Goal: Information Seeking & Learning: Check status

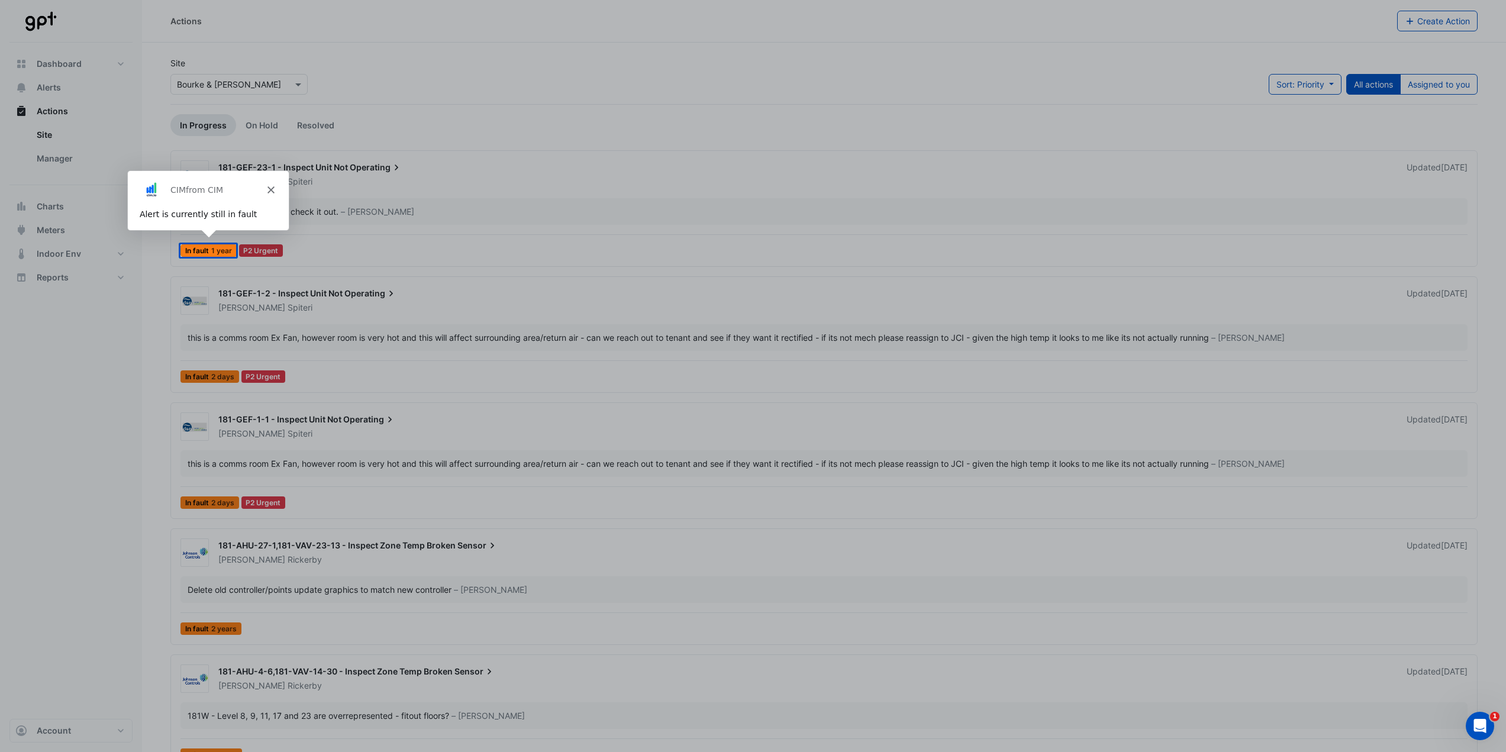
click at [270, 186] on icon "Close" at bounding box center [269, 189] width 7 height 7
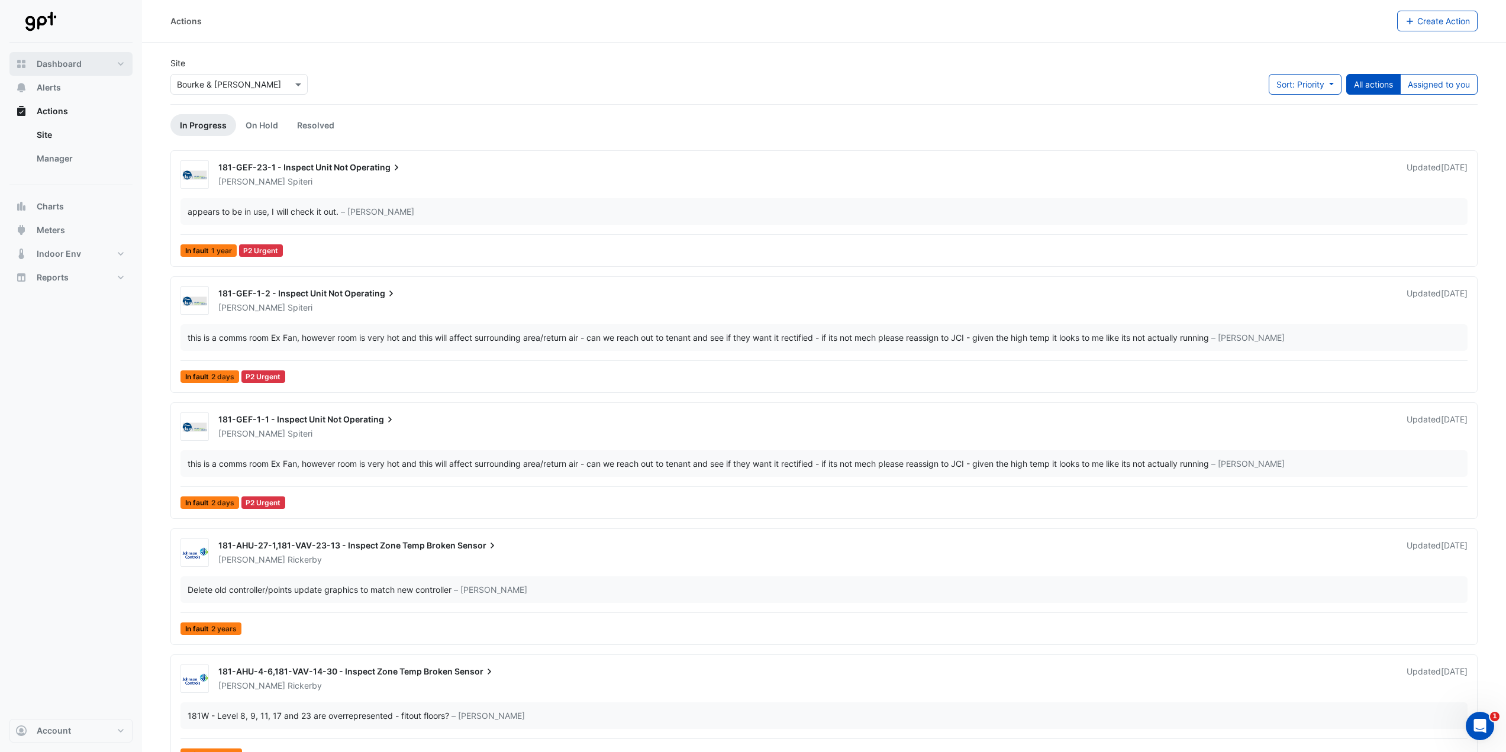
click at [63, 63] on span "Dashboard" at bounding box center [59, 64] width 45 height 12
select select "***"
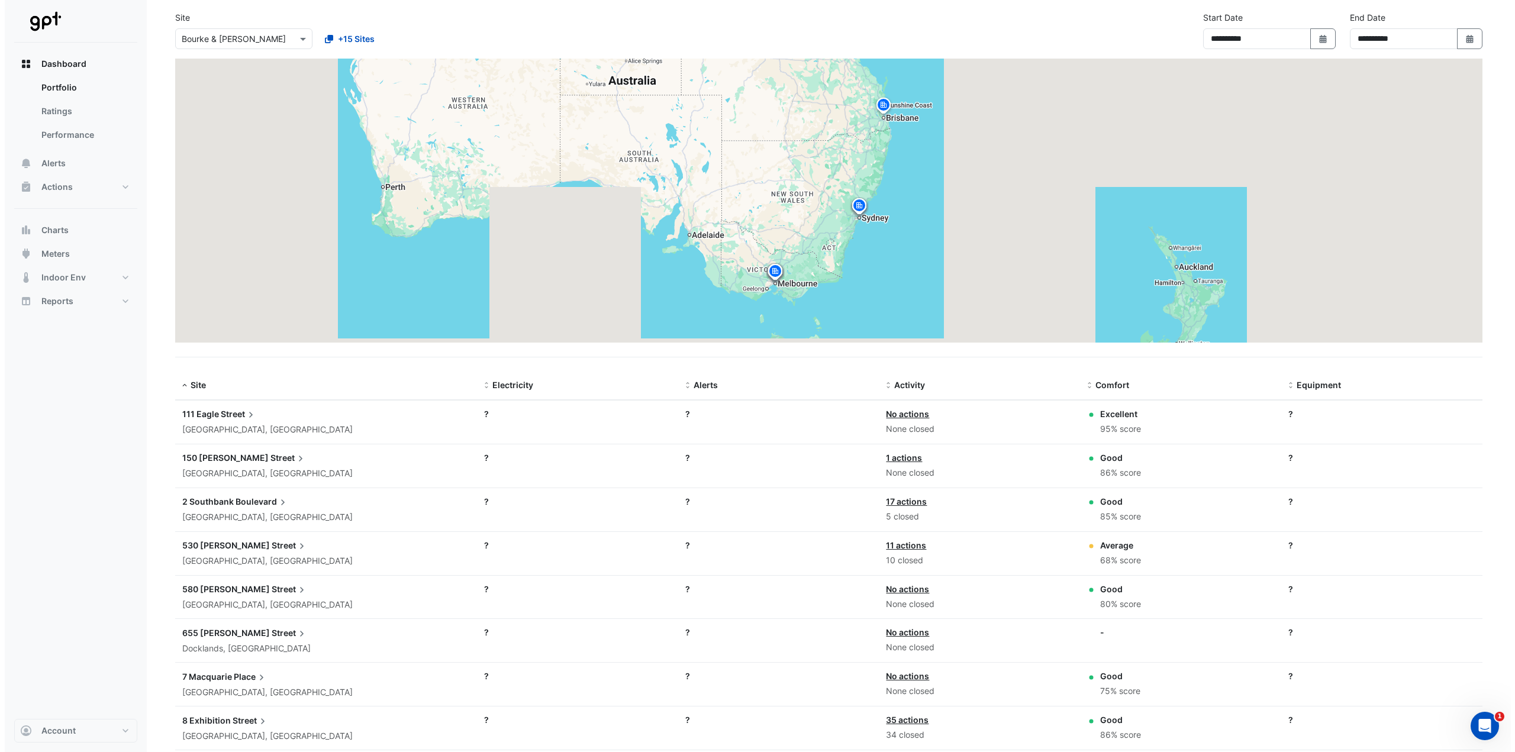
scroll to position [59, 0]
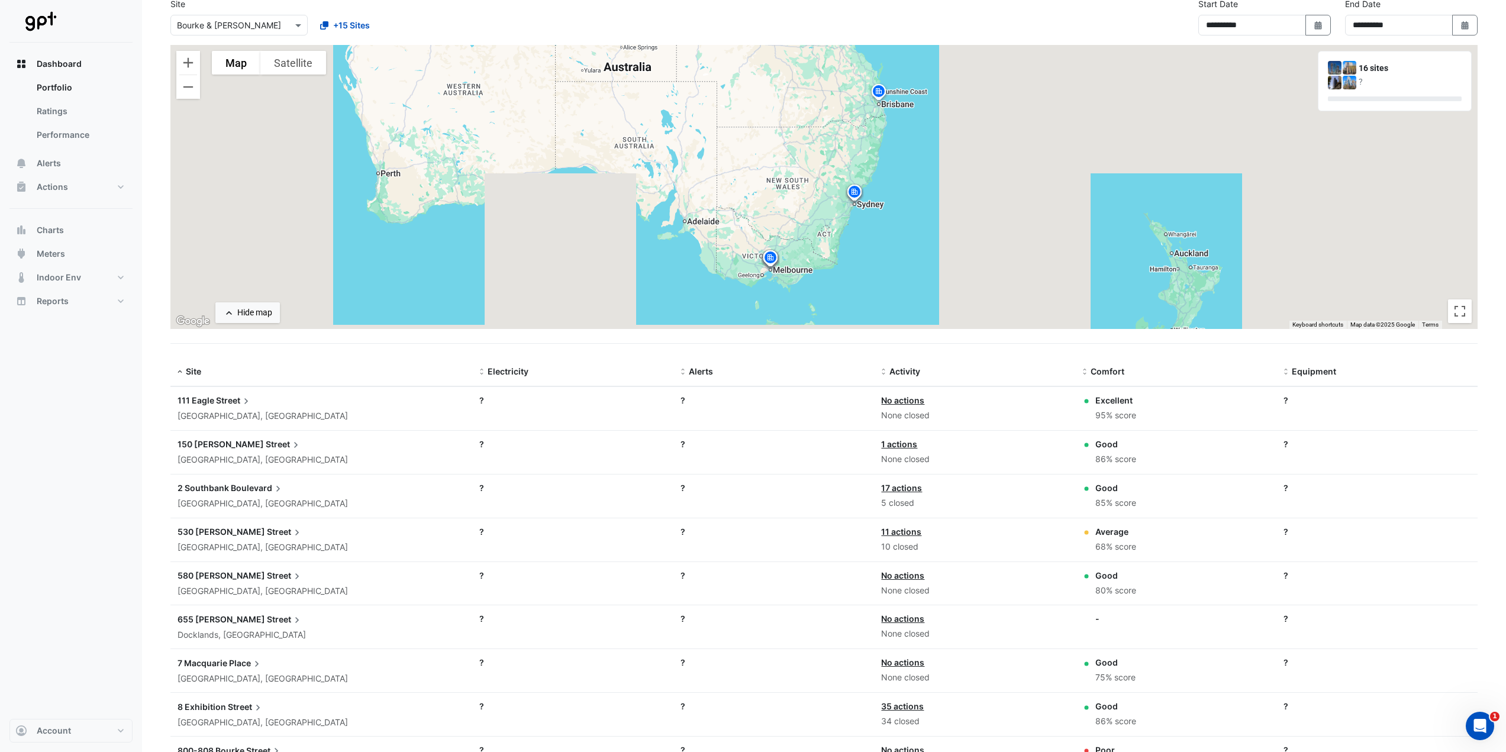
click at [229, 399] on span "Street" at bounding box center [234, 400] width 36 height 13
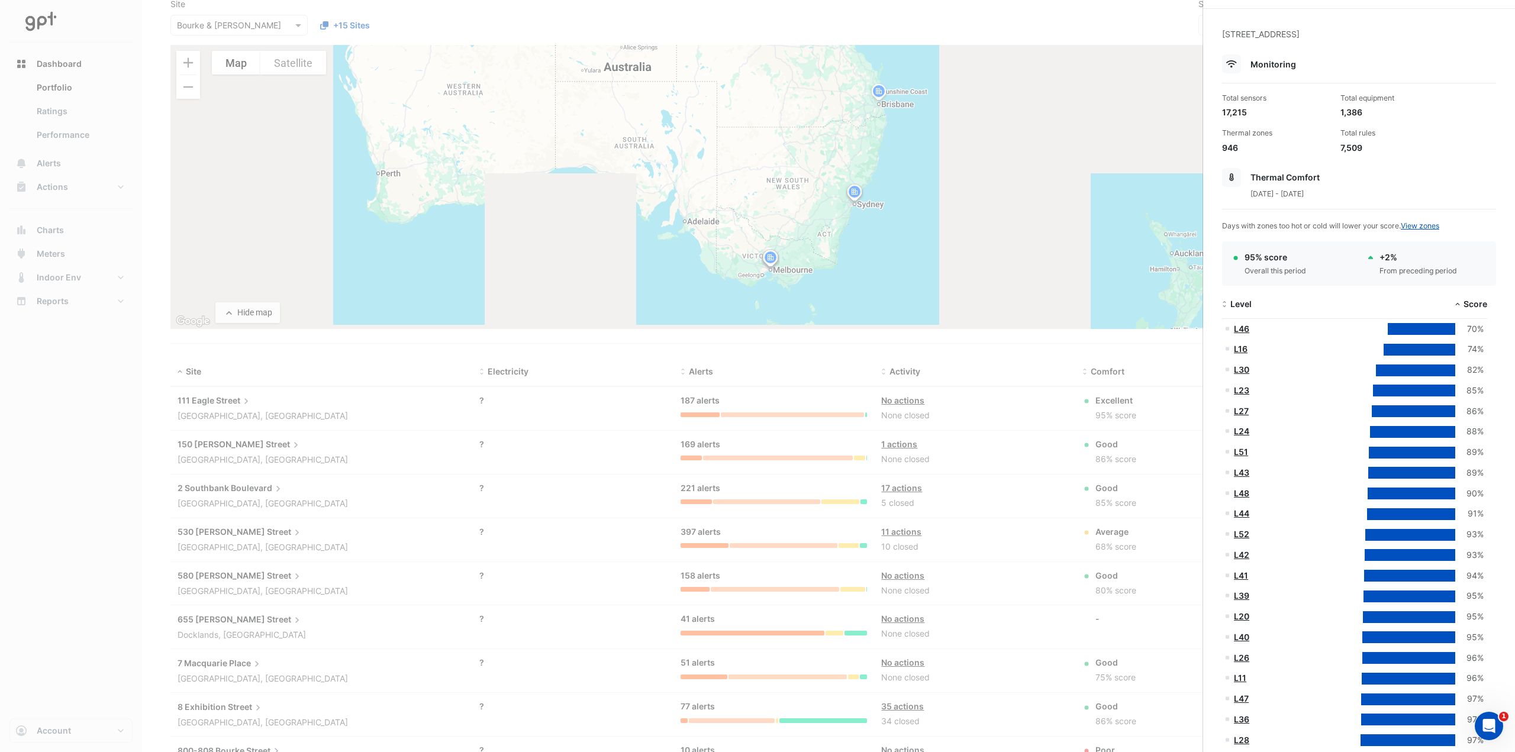
scroll to position [59, 0]
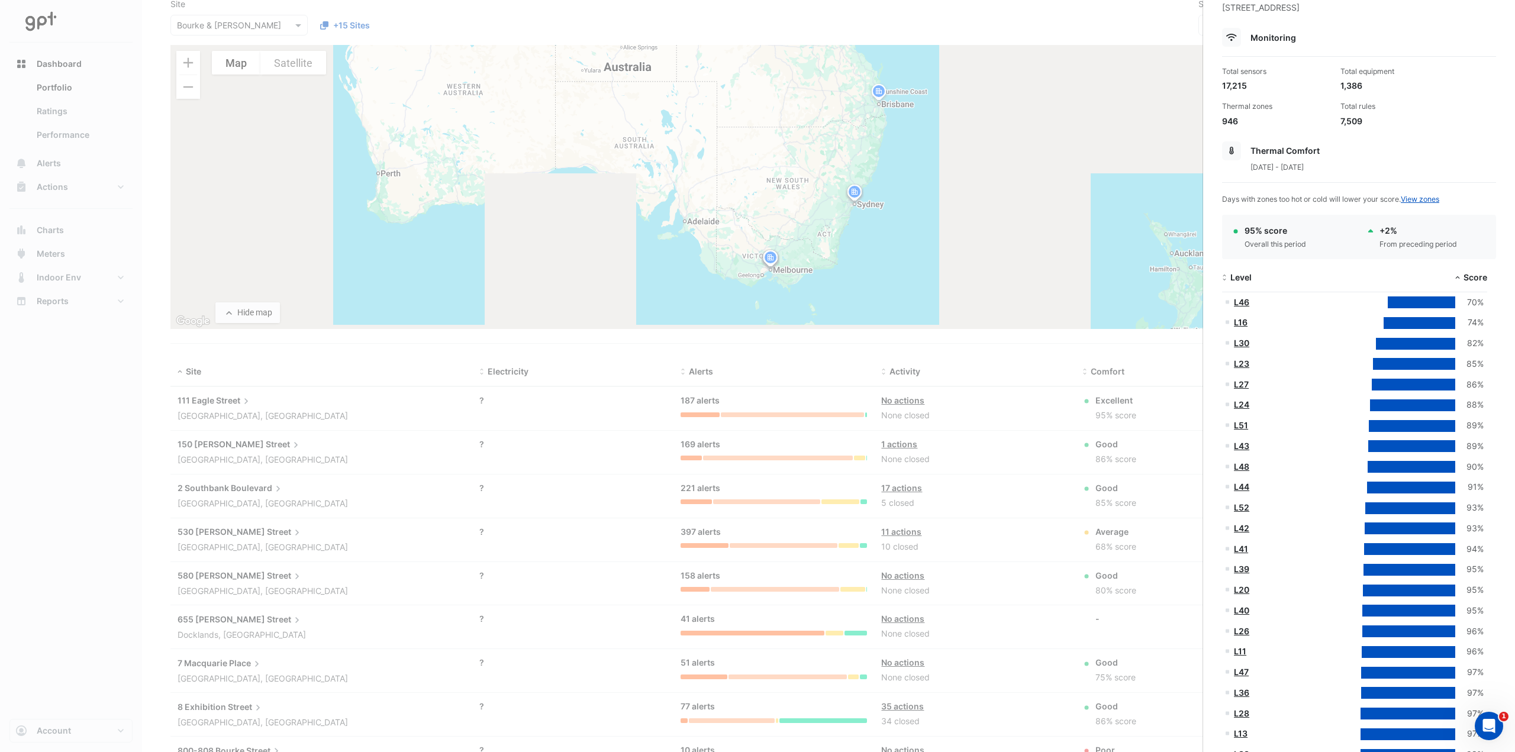
click at [83, 460] on ngb-offcanvas-backdrop at bounding box center [757, 376] width 1515 height 752
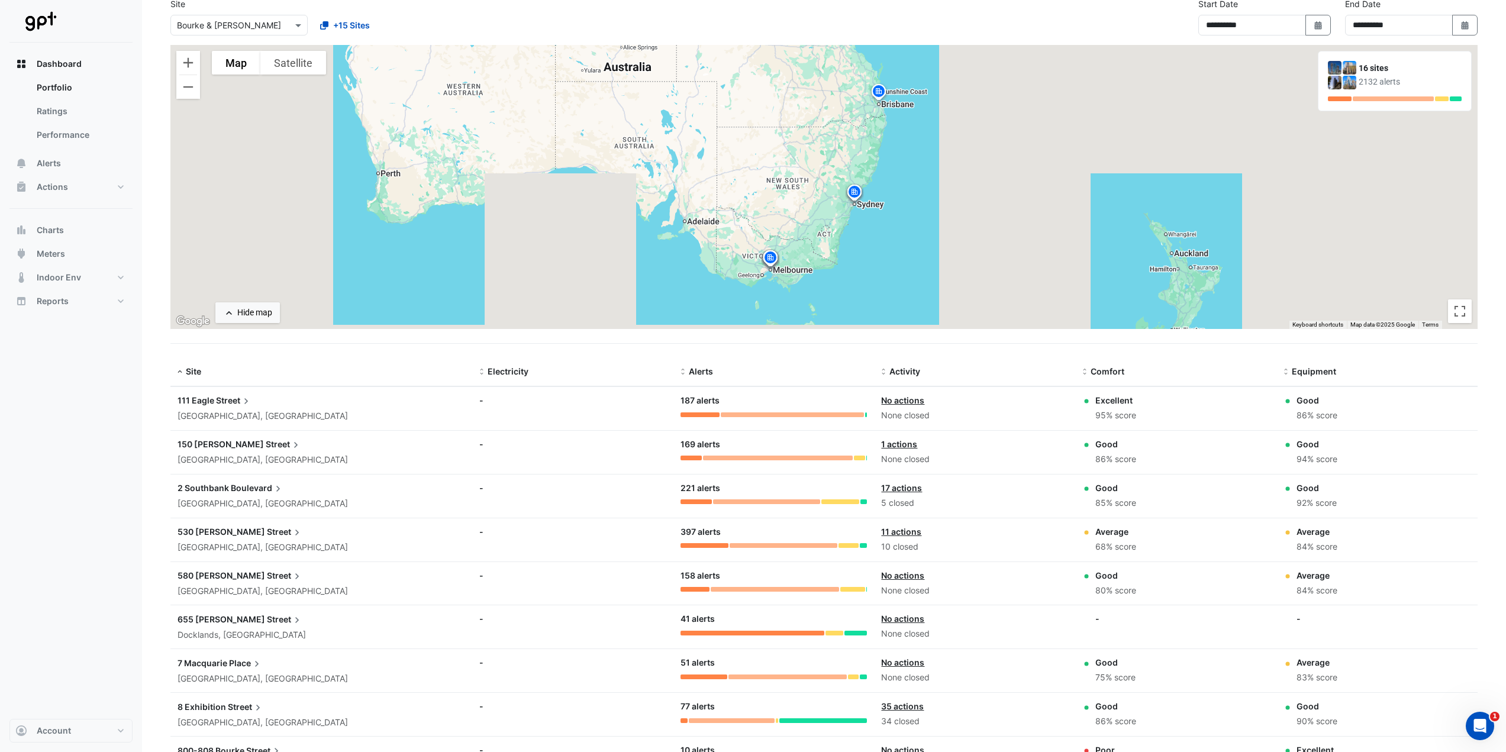
click at [225, 403] on span "Street" at bounding box center [234, 400] width 36 height 13
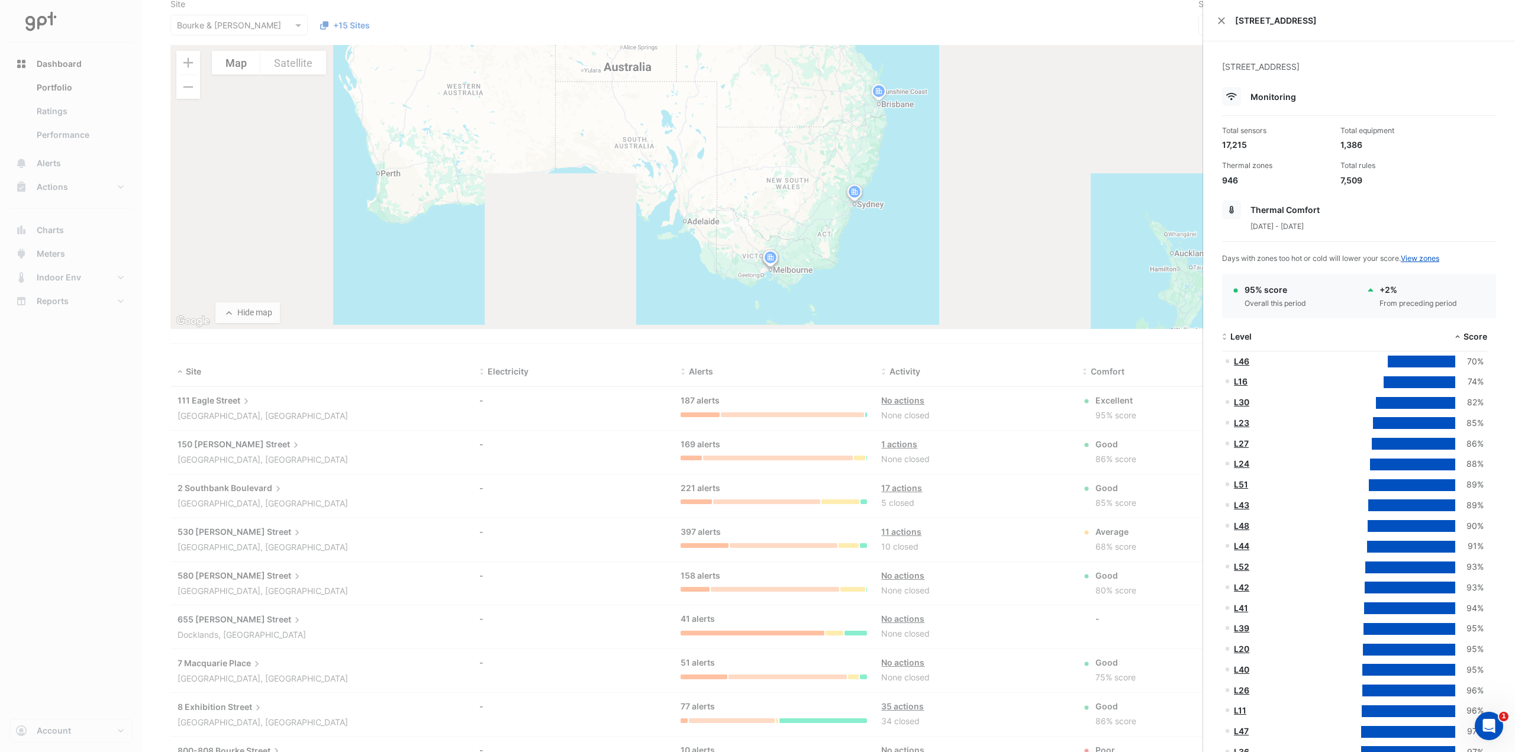
click at [246, 404] on ngb-offcanvas-backdrop at bounding box center [757, 376] width 1515 height 752
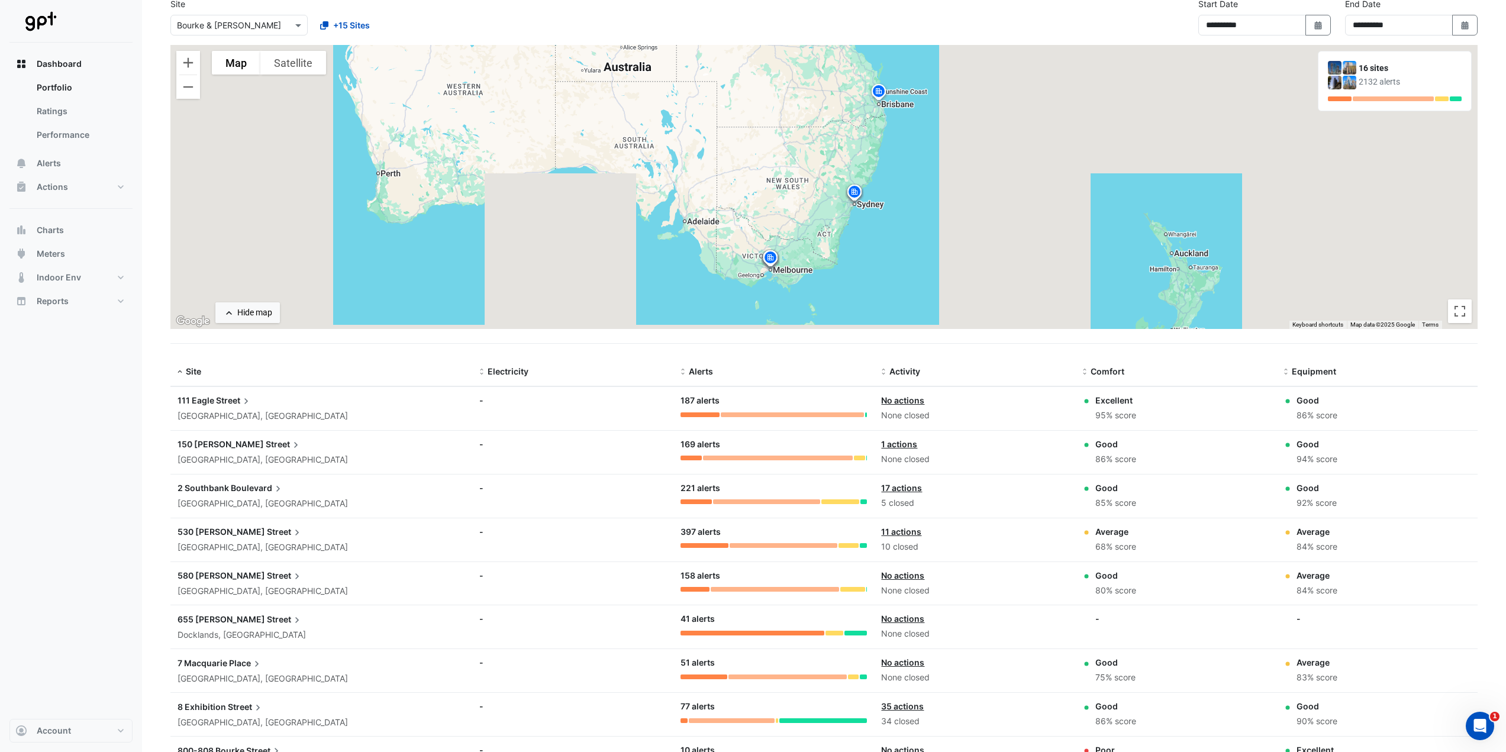
click at [250, 402] on icon at bounding box center [246, 401] width 12 height 12
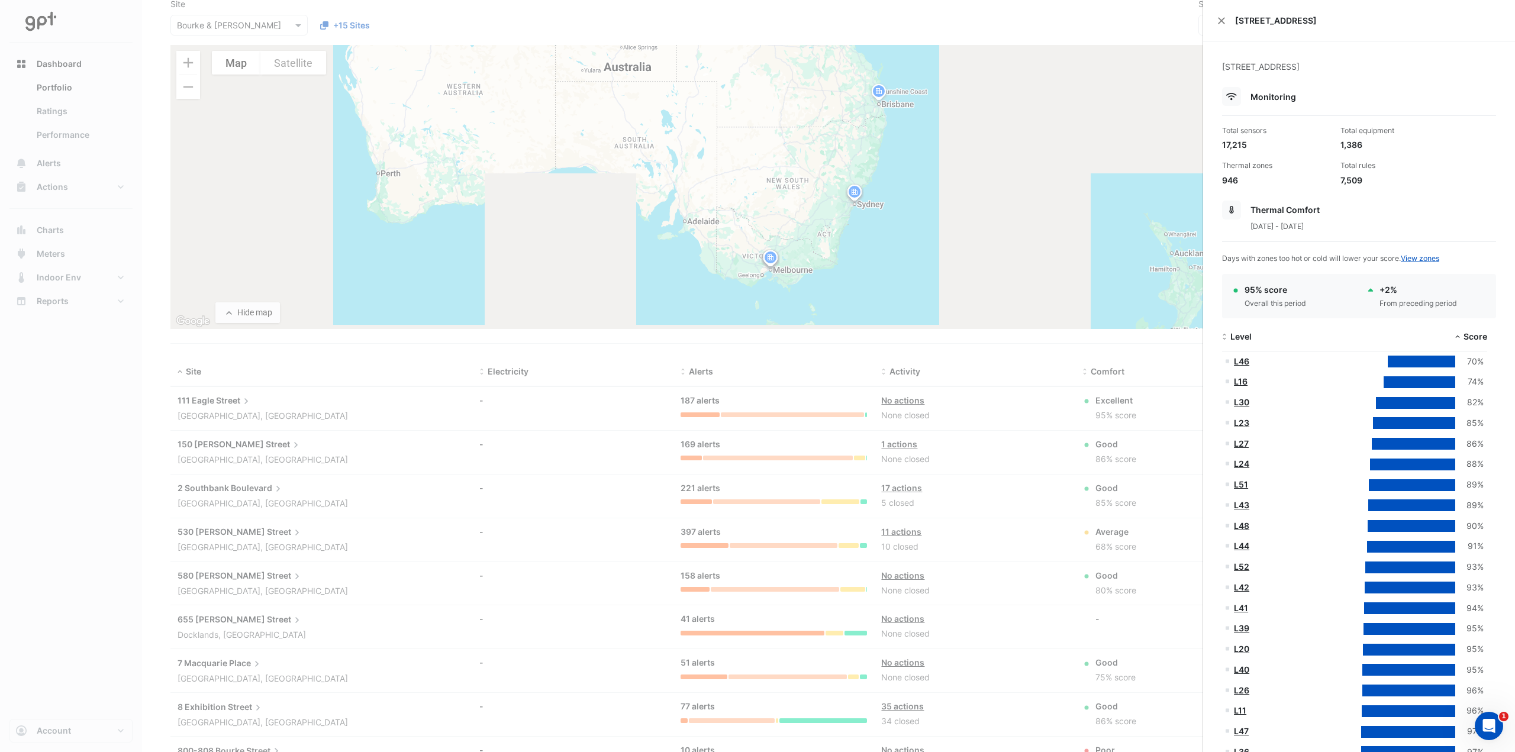
click at [515, 405] on ngb-offcanvas-backdrop at bounding box center [757, 376] width 1515 height 752
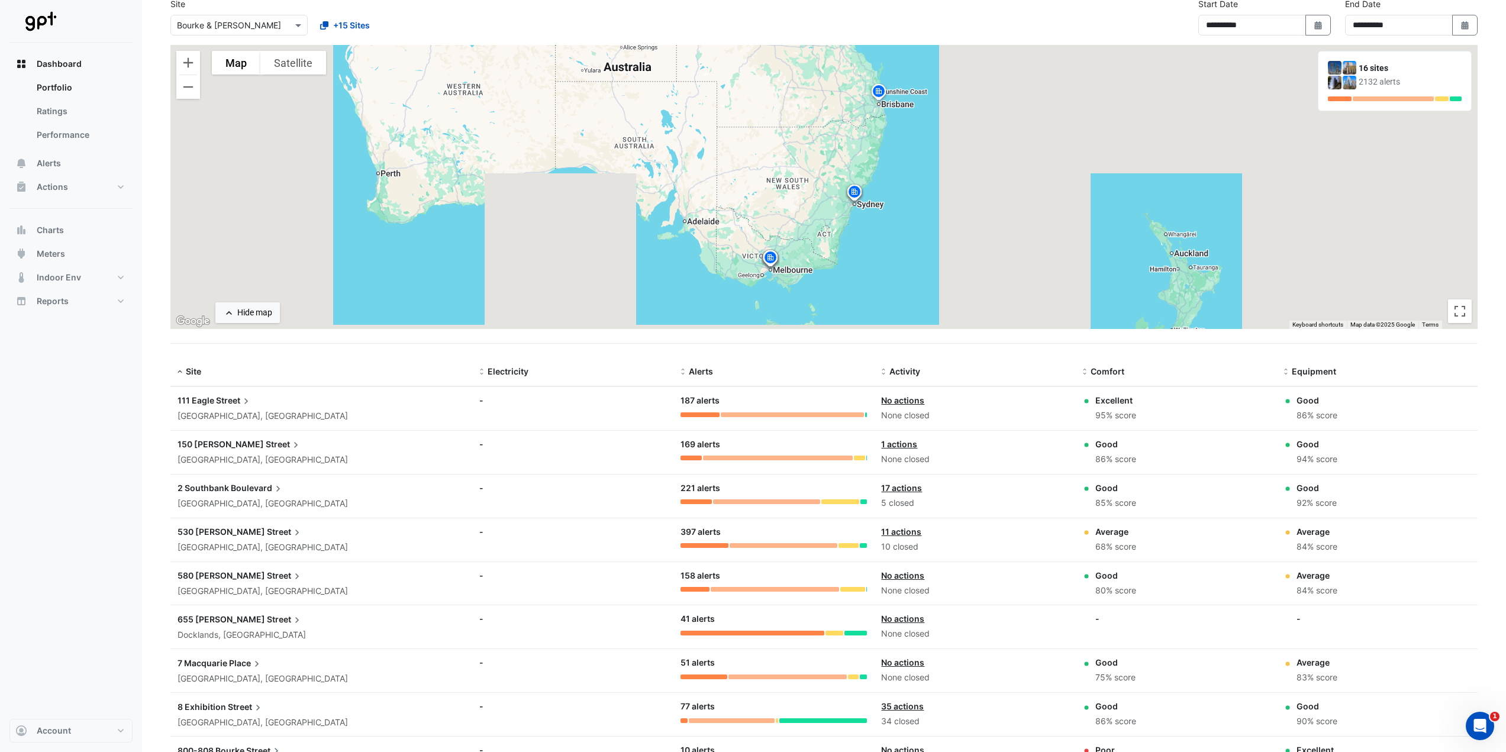
click at [755, 411] on div "Alerts: 187 alerts 145 unassigned recovered" at bounding box center [774, 405] width 187 height 23
click at [749, 415] on div at bounding box center [792, 415] width 143 height 5
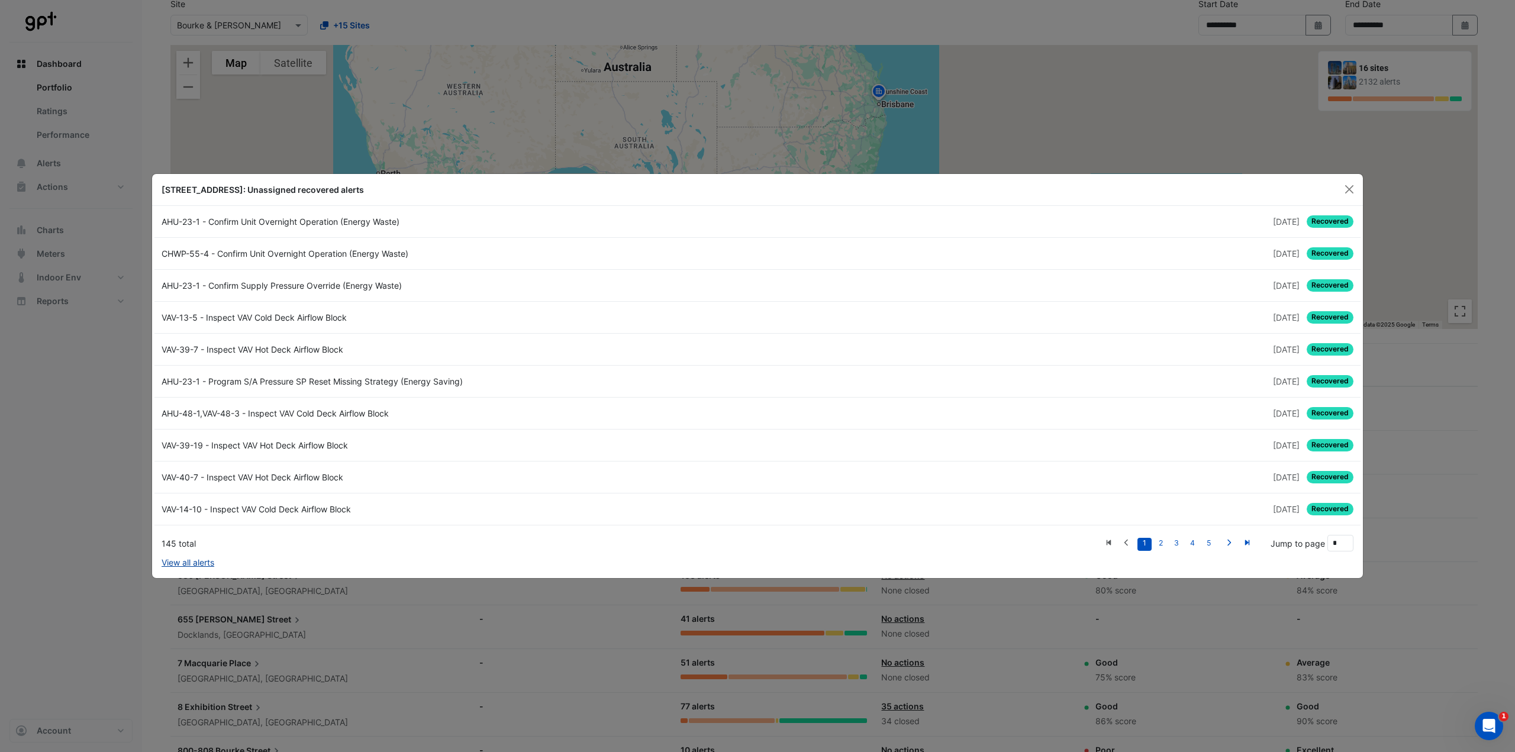
click at [195, 563] on link "View all alerts" at bounding box center [188, 562] width 53 height 12
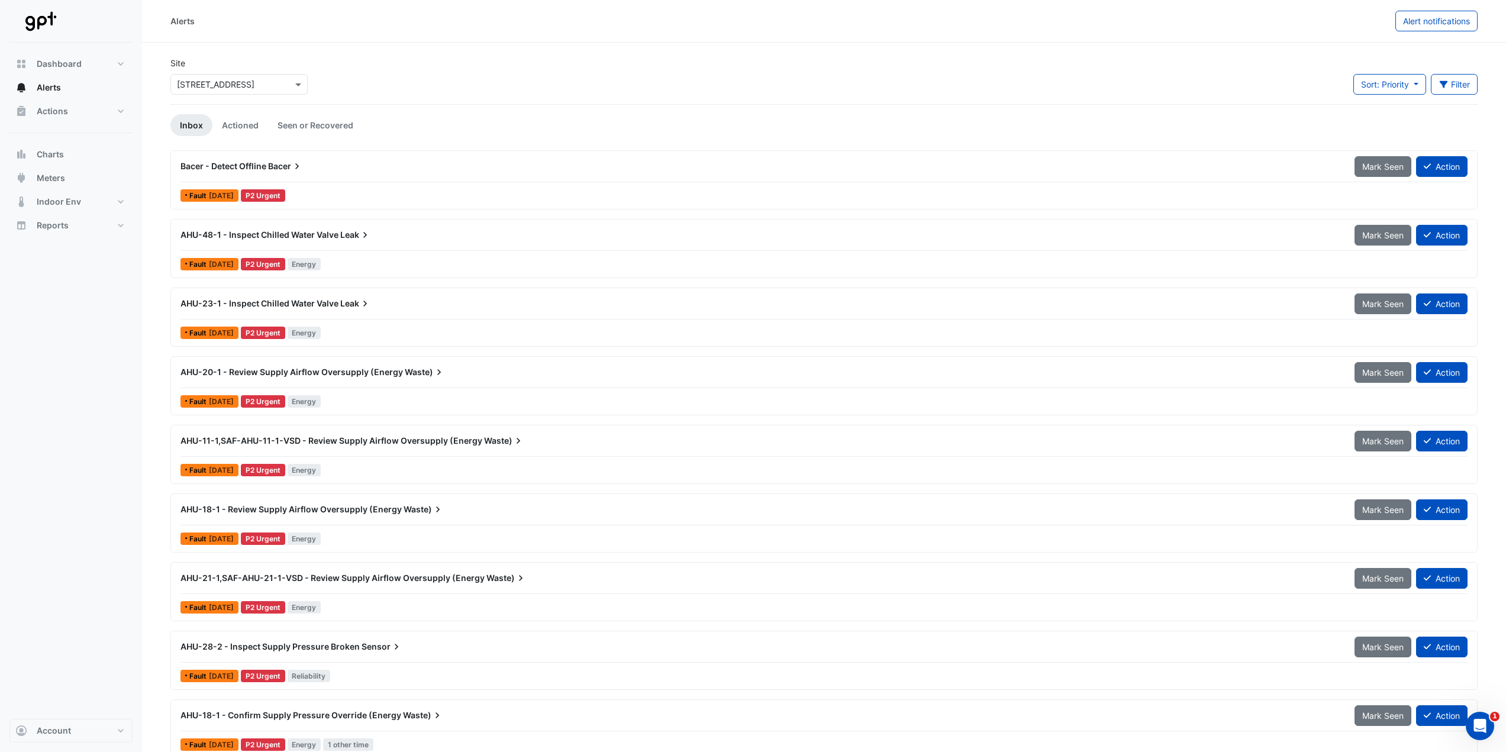
click at [348, 236] on span "Leak" at bounding box center [355, 235] width 31 height 12
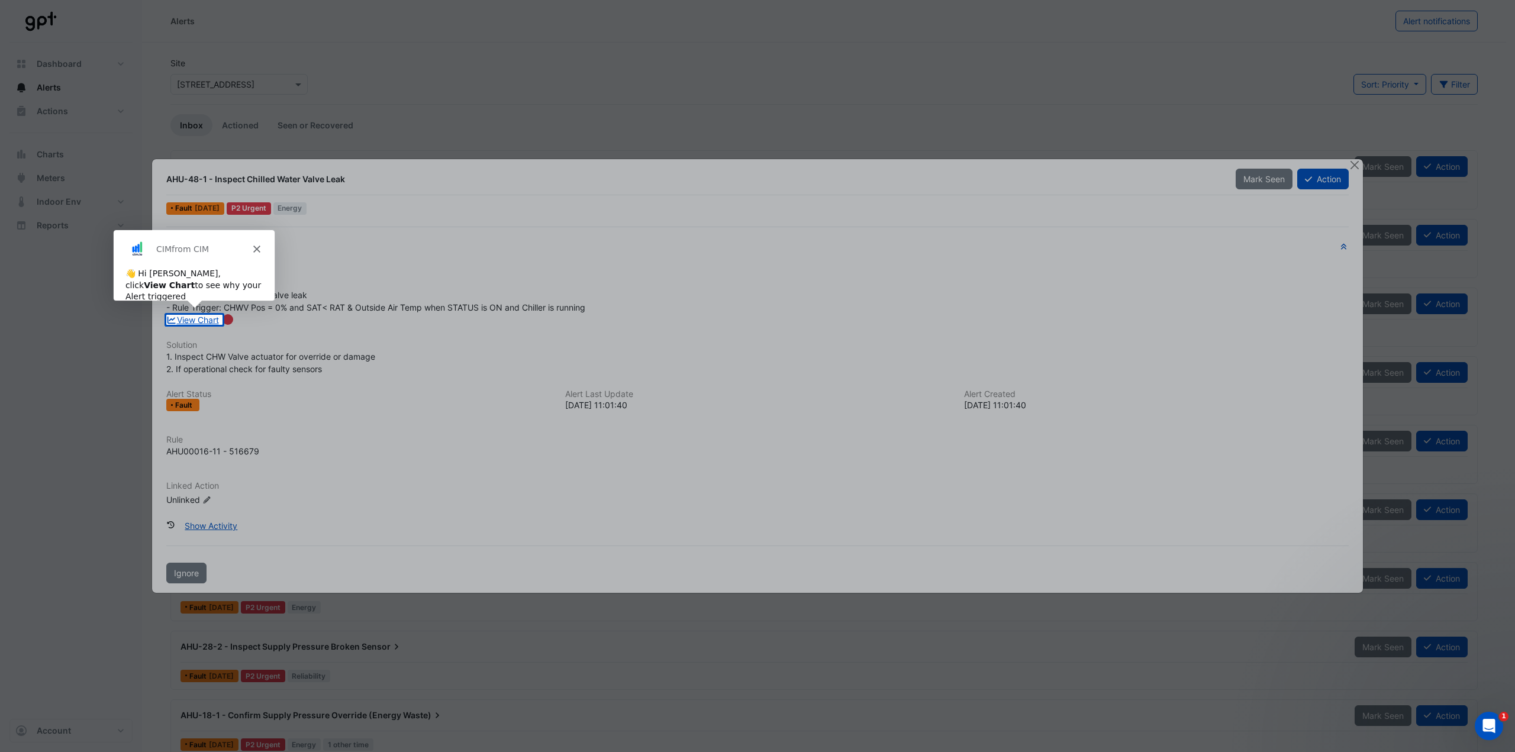
click at [254, 246] on polygon "Close" at bounding box center [256, 247] width 7 height 7
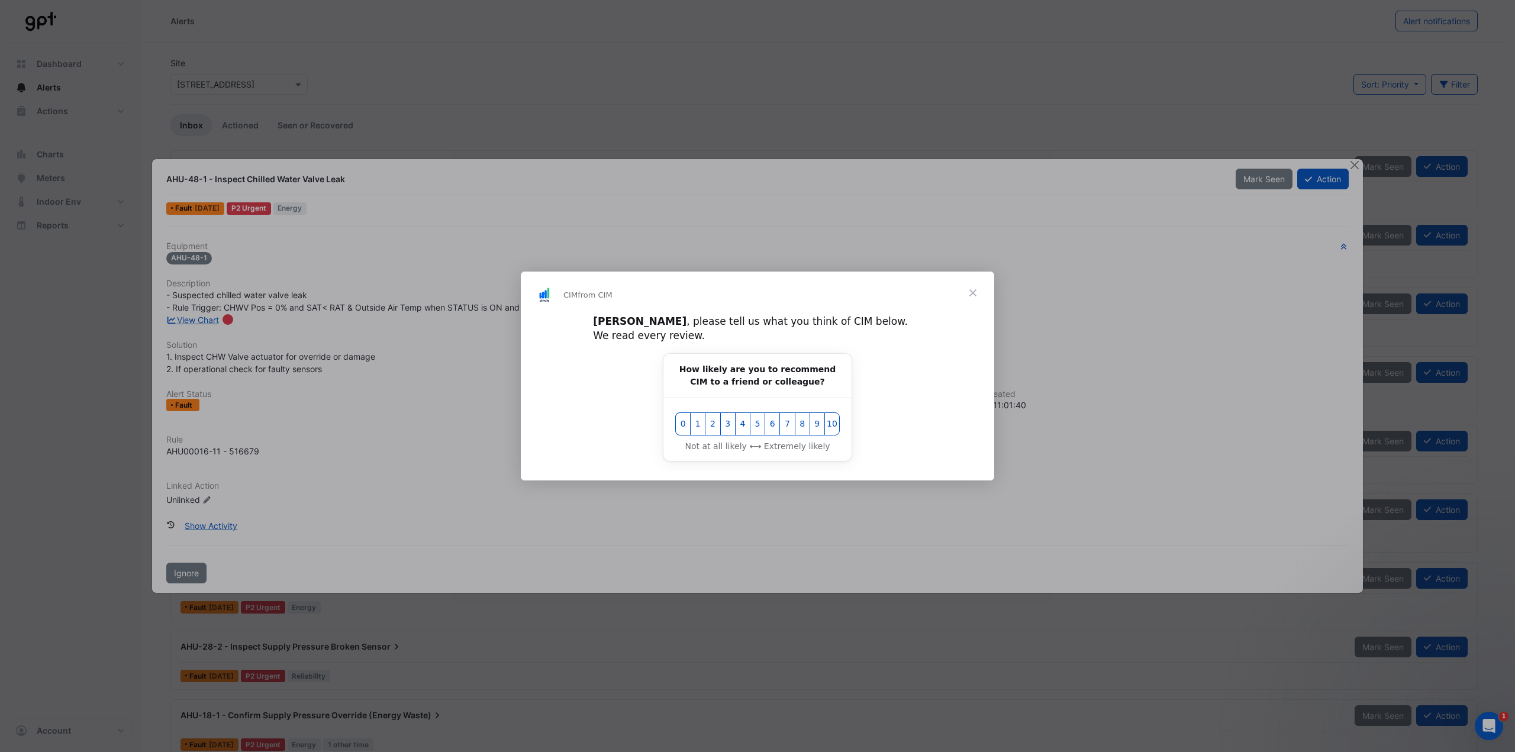
click at [978, 298] on span "Close" at bounding box center [973, 293] width 43 height 43
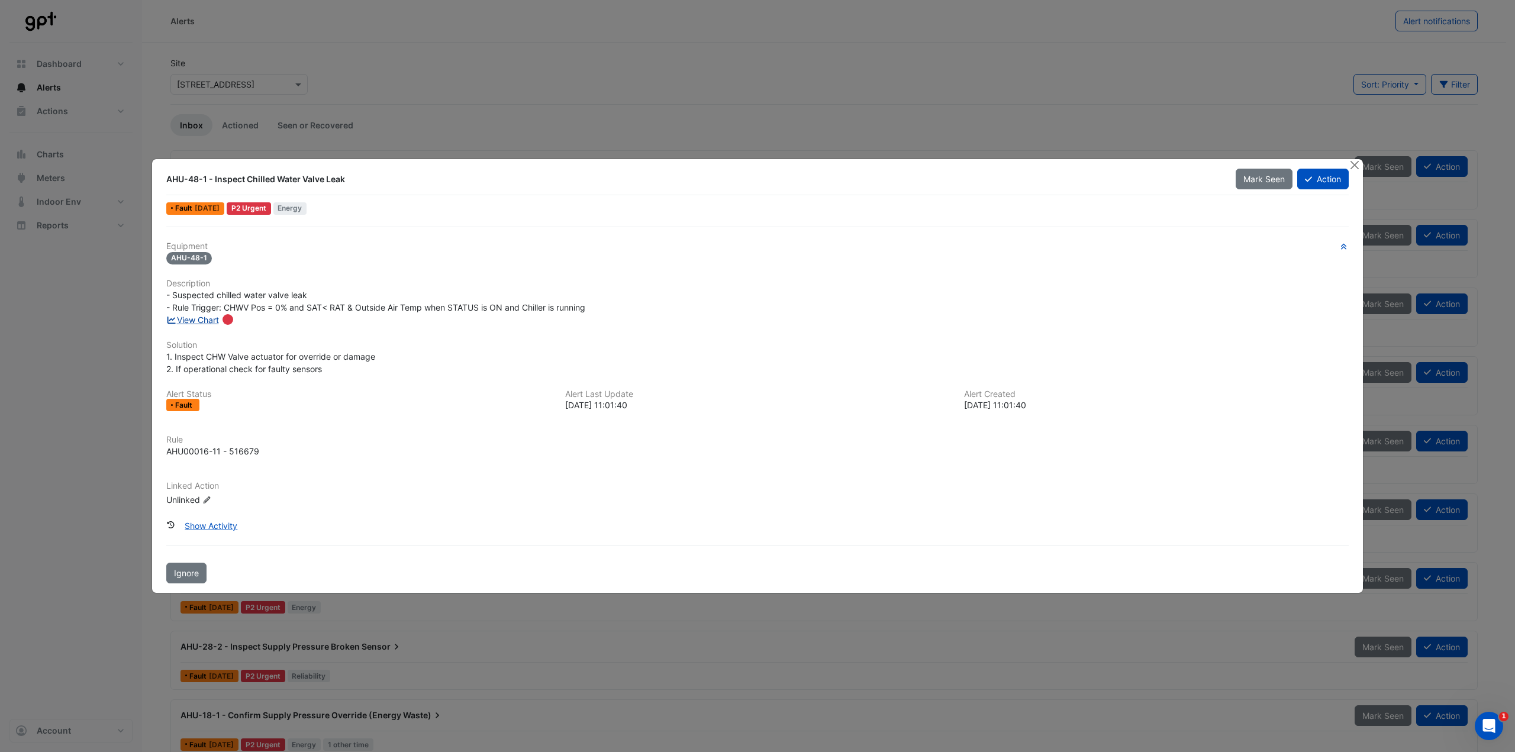
click at [195, 323] on link "View Chart" at bounding box center [192, 320] width 53 height 10
drag, startPoint x: 277, startPoint y: 308, endPoint x: 286, endPoint y: 309, distance: 8.9
click at [286, 309] on span "- Suspected chilled water valve leak - Rule Trigger: CHWV Pos = 0% and SAT< RAT…" at bounding box center [375, 301] width 419 height 22
drag, startPoint x: 311, startPoint y: 308, endPoint x: 321, endPoint y: 308, distance: 10.7
click at [321, 308] on span "- Suspected chilled water valve leak - Rule Trigger: CHWV Pos = 0% and SAT< RAT…" at bounding box center [375, 301] width 419 height 22
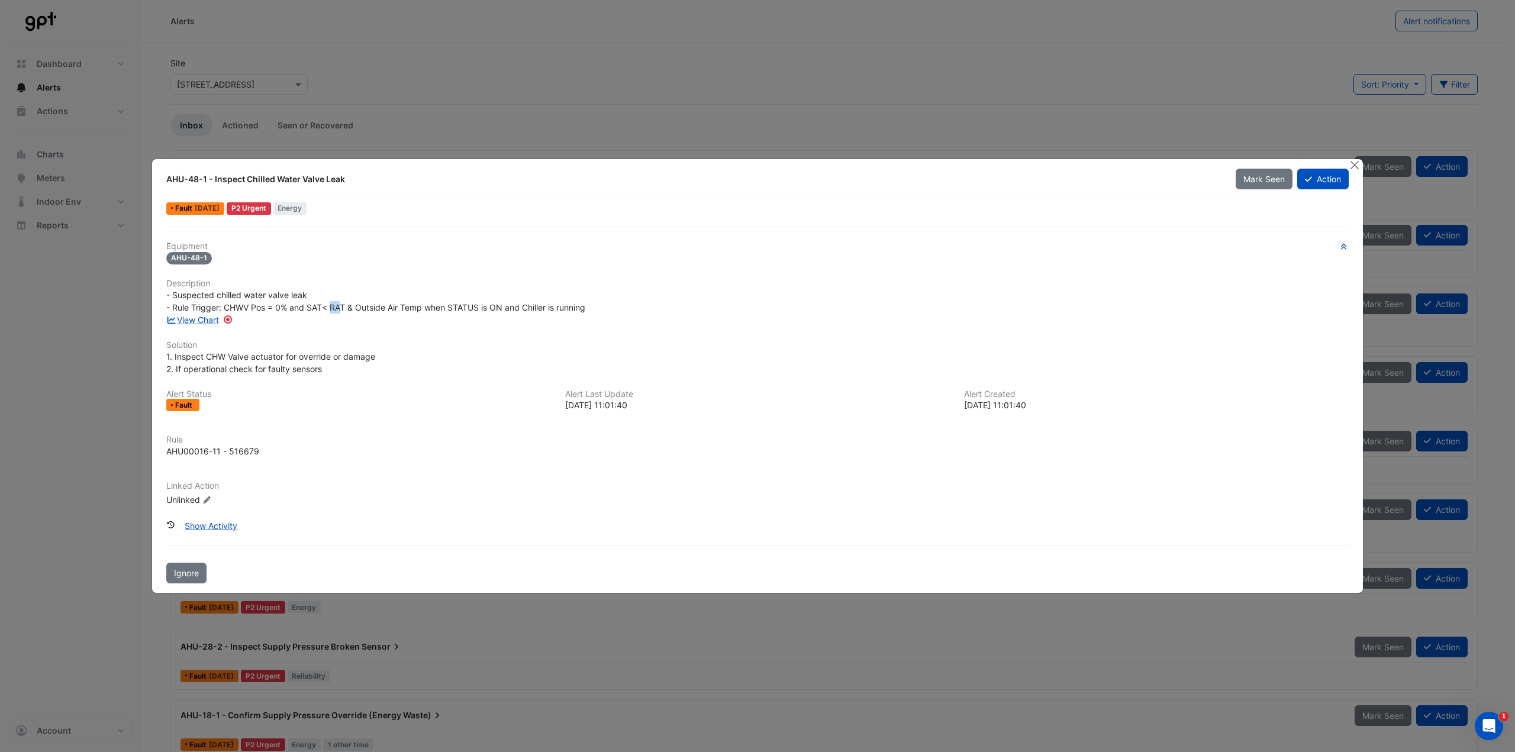
drag, startPoint x: 332, startPoint y: 308, endPoint x: 343, endPoint y: 308, distance: 11.2
click at [343, 308] on span "- Suspected chilled water valve leak - Rule Trigger: CHWV Pos = 0% and SAT< RAT…" at bounding box center [375, 301] width 419 height 22
drag, startPoint x: 225, startPoint y: 309, endPoint x: 286, endPoint y: 308, distance: 61.0
click at [286, 308] on span "- Suspected chilled water valve leak - Rule Trigger: CHWV Pos = 0% and SAT< RAT…" at bounding box center [375, 301] width 419 height 22
drag, startPoint x: 310, startPoint y: 307, endPoint x: 321, endPoint y: 307, distance: 10.7
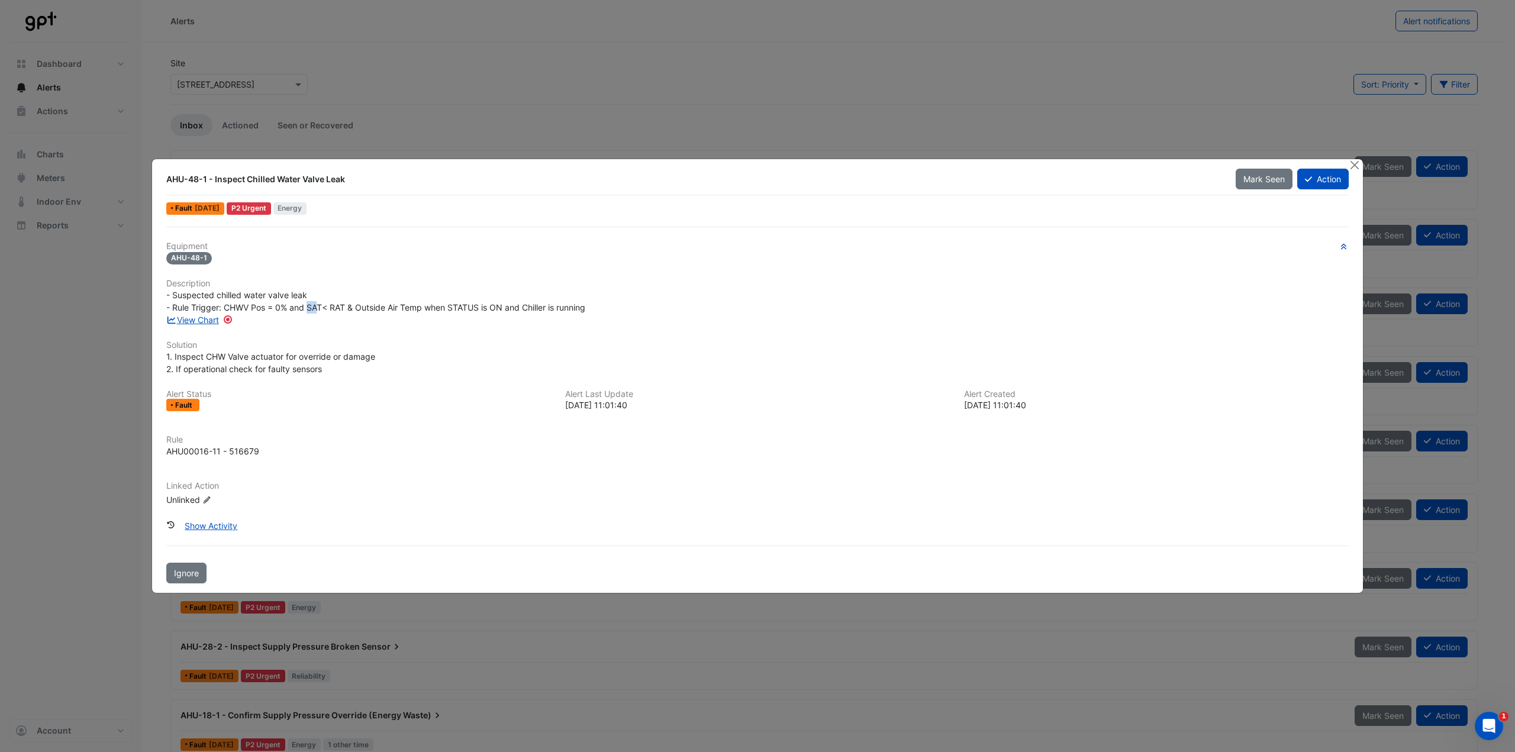
click at [321, 307] on span "- Suspected chilled water valve leak - Rule Trigger: CHWV Pos = 0% and SAT< RAT…" at bounding box center [375, 301] width 419 height 22
click at [795, 305] on div "- Suspected chilled water valve leak - Rule Trigger: CHWV Pos = 0% and SAT< RAT…" at bounding box center [757, 301] width 1182 height 25
drag, startPoint x: 231, startPoint y: 356, endPoint x: 313, endPoint y: 352, distance: 81.7
click at [313, 352] on span "1. Inspect CHW Valve actuator for override or damage 2. If operational check fo…" at bounding box center [270, 363] width 209 height 22
drag, startPoint x: 174, startPoint y: 347, endPoint x: 344, endPoint y: 370, distance: 171.4
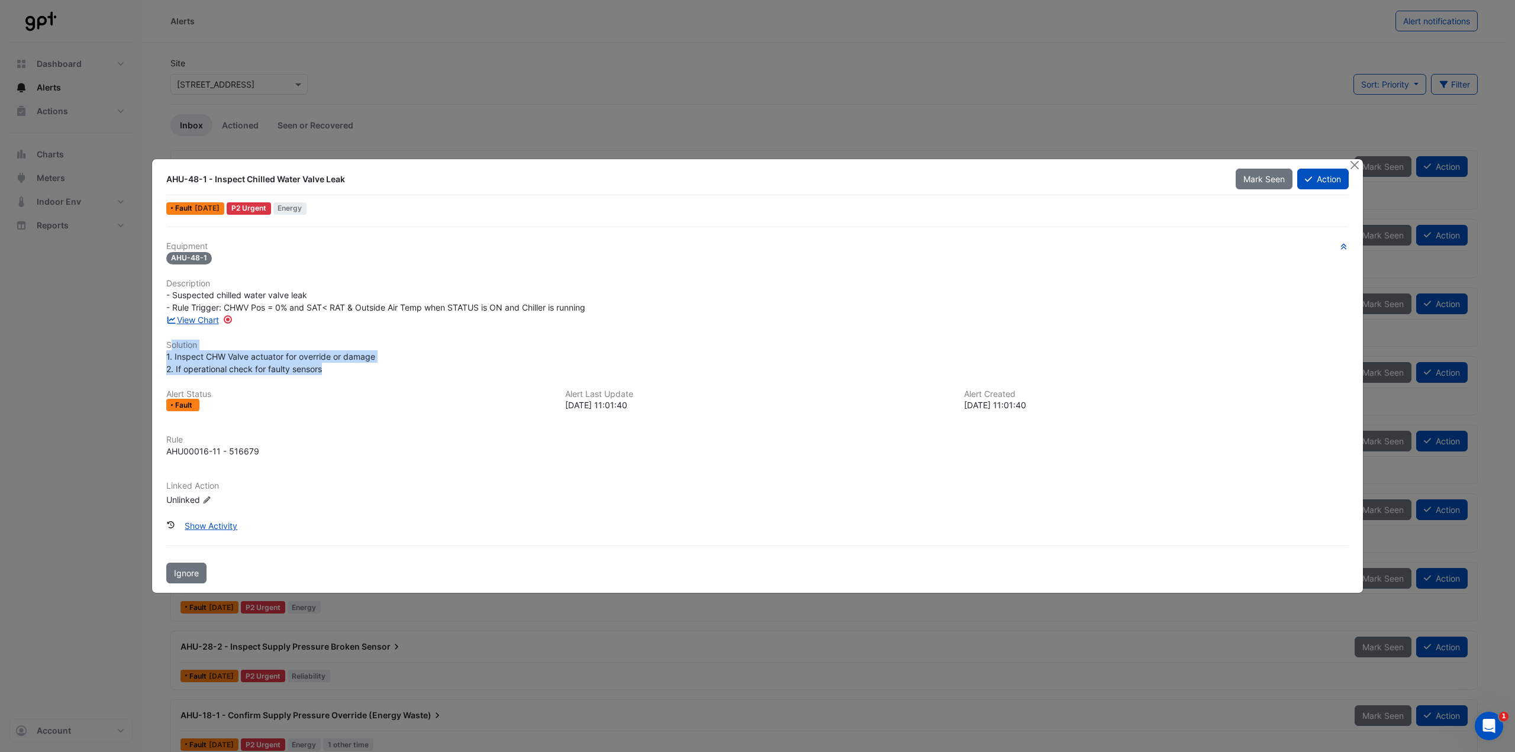
click at [344, 370] on div "Equipment AHU-48-1 Description - Suspected chilled water valve leak - Rule Trig…" at bounding box center [757, 378] width 1182 height 275
click at [1356, 166] on button "Close" at bounding box center [1354, 165] width 12 height 12
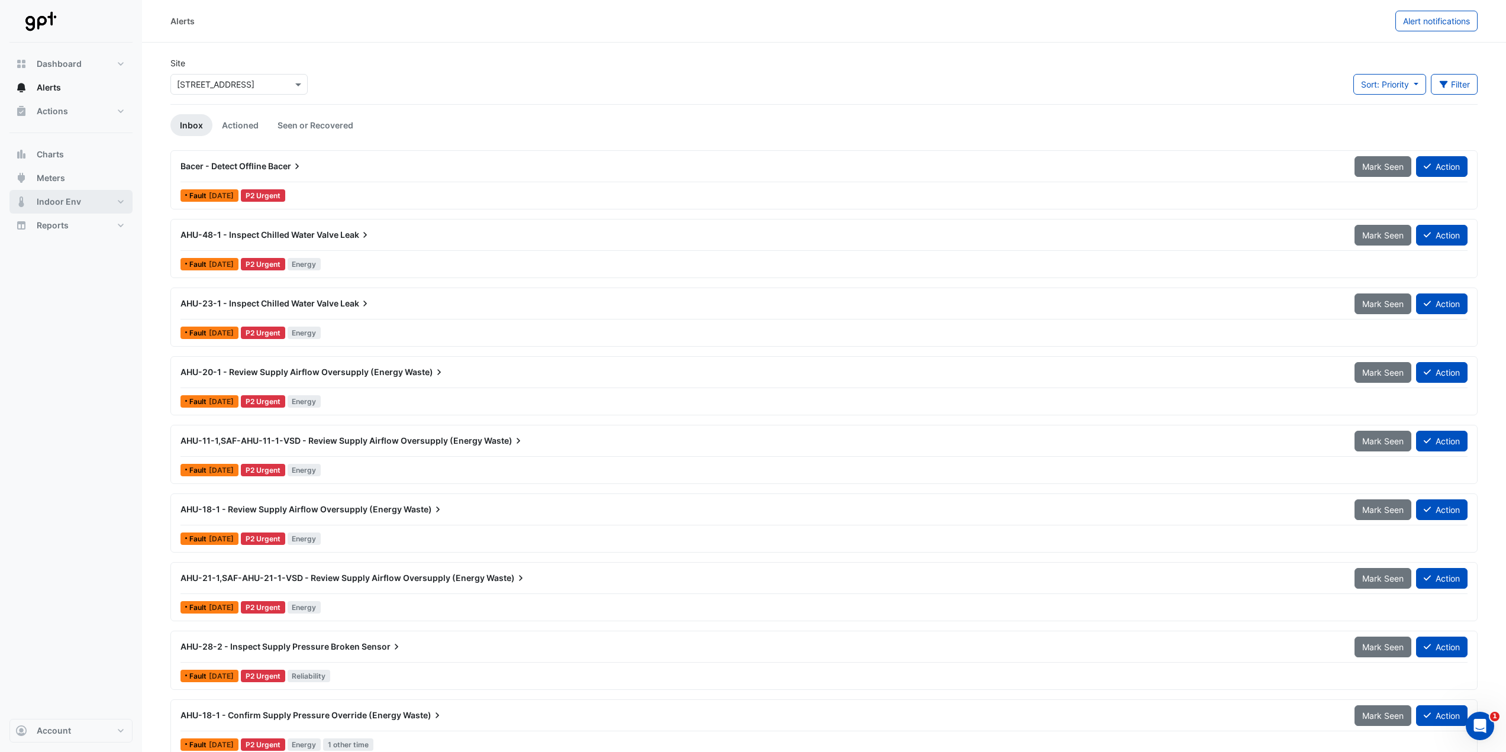
click at [122, 199] on button "Indoor Env" at bounding box center [70, 202] width 123 height 24
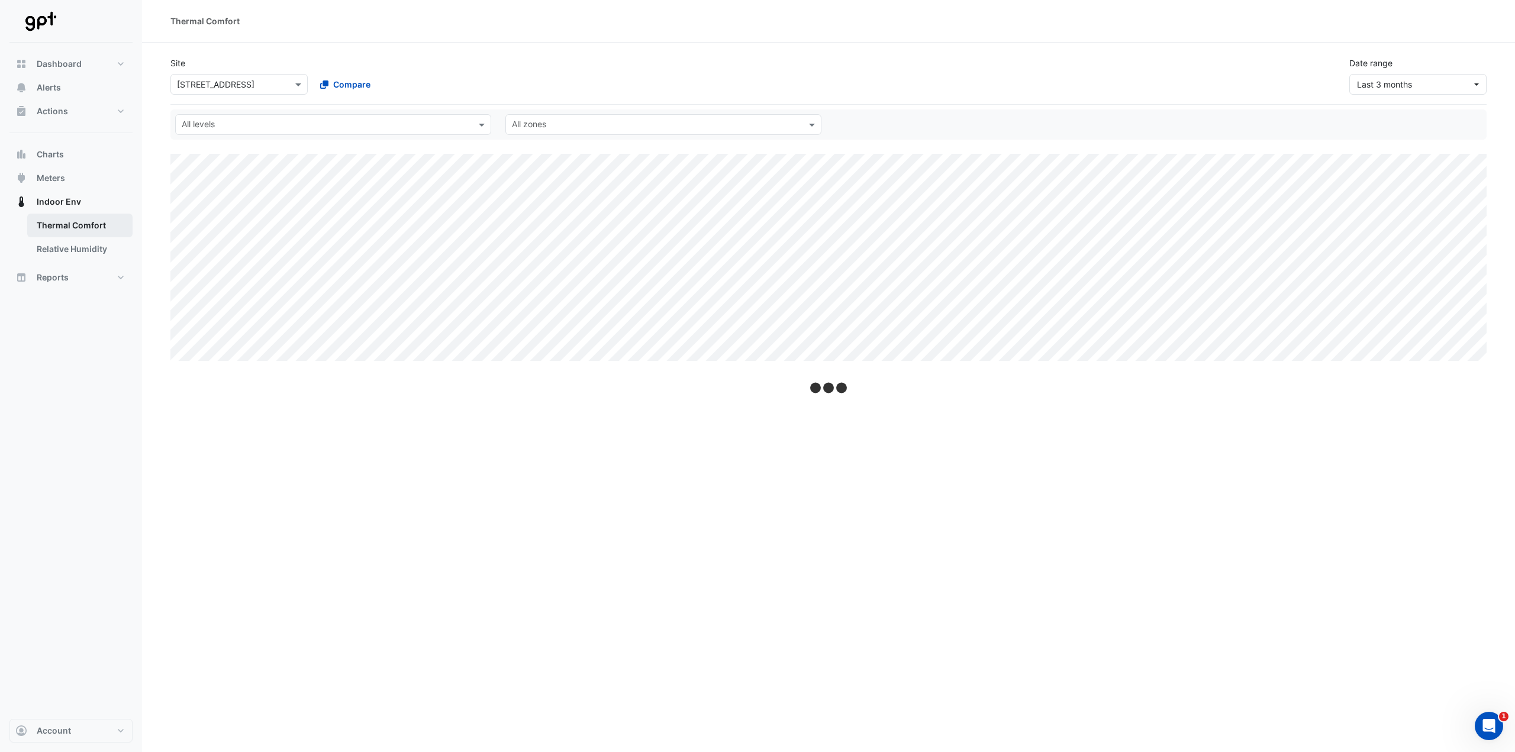
click at [70, 228] on link "Thermal Comfort" at bounding box center [79, 226] width 105 height 24
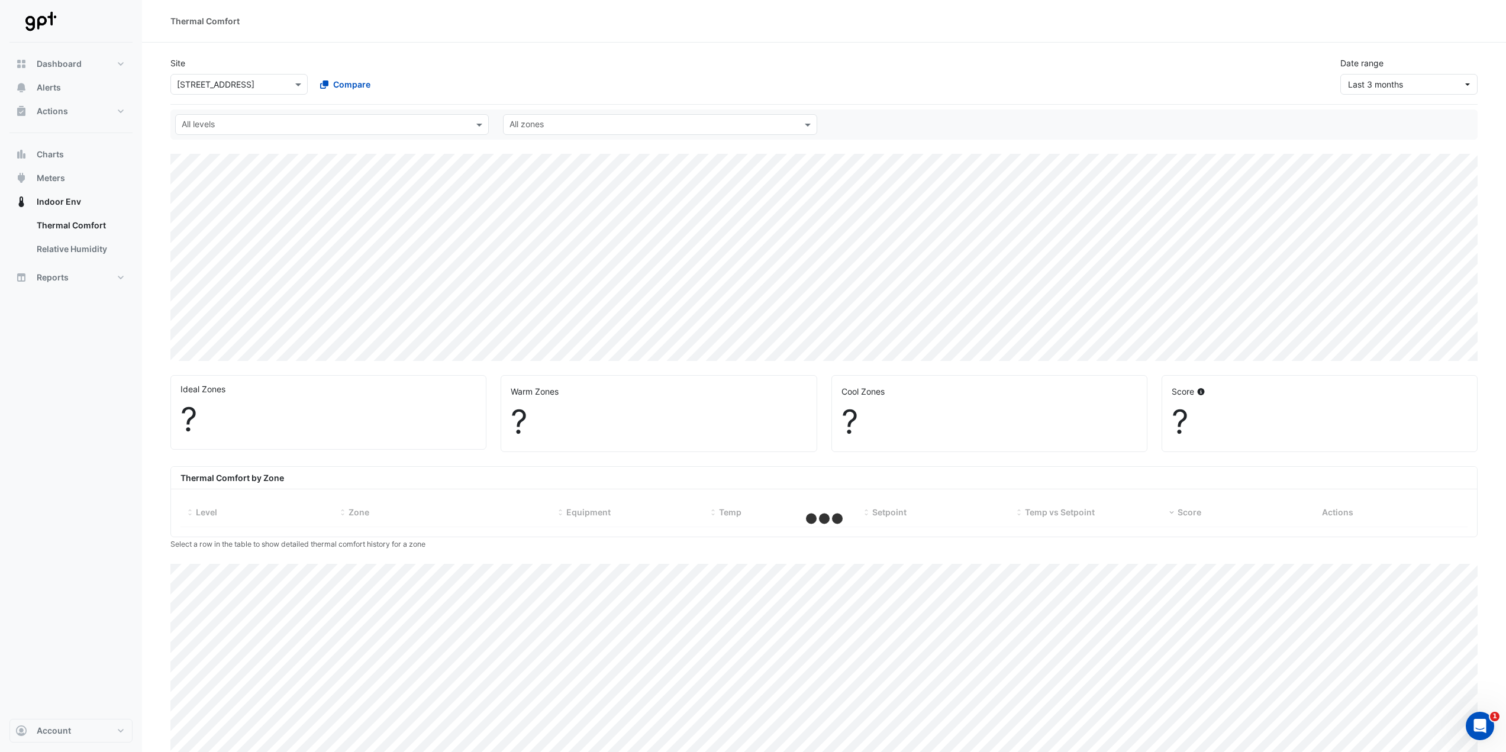
select select "***"
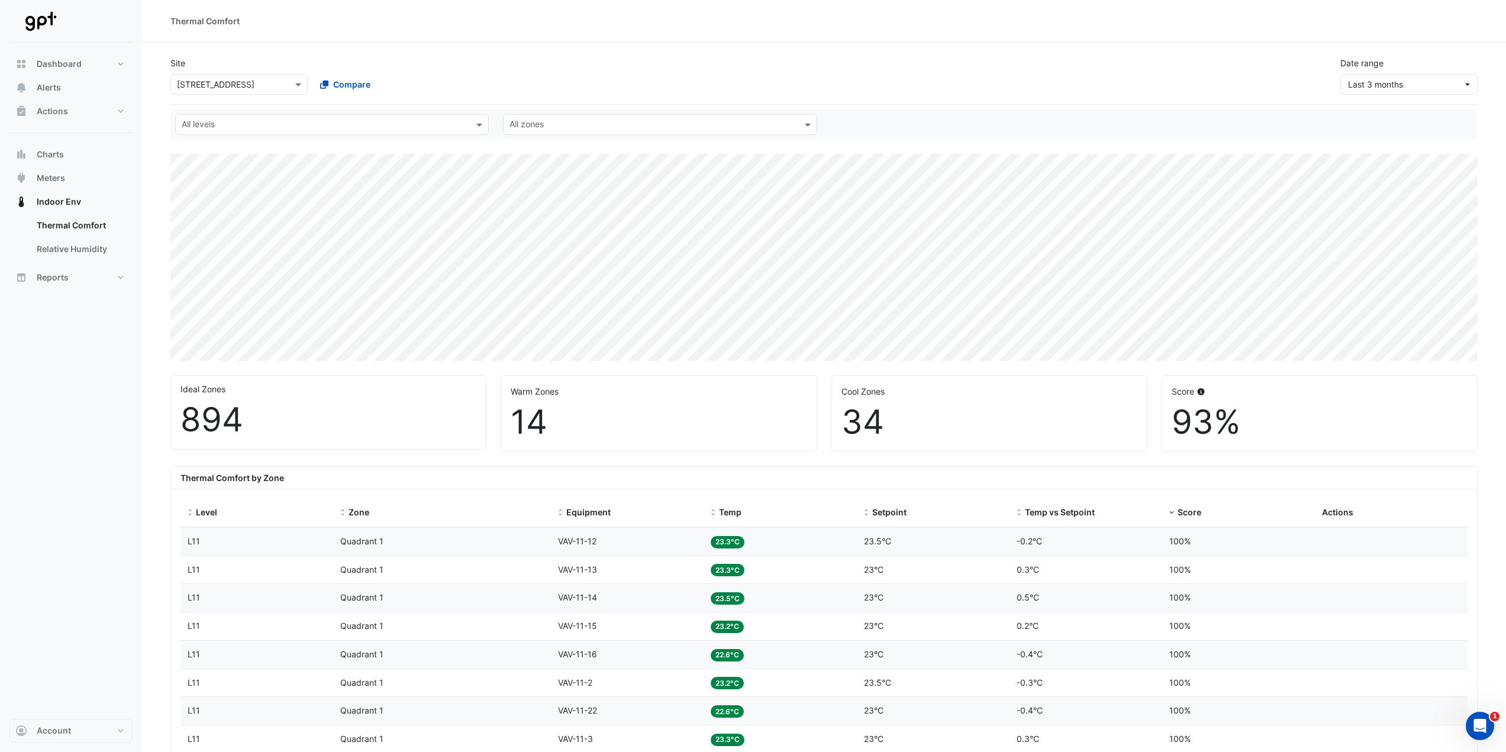
drag, startPoint x: 1512, startPoint y: 0, endPoint x: 1087, endPoint y: 70, distance: 430.1
click at [1087, 70] on div "Site Select a Site × [STREET_ADDRESS] Compare Date range Last 3 months" at bounding box center [824, 70] width 1322 height 47
drag, startPoint x: 276, startPoint y: 3, endPoint x: 1042, endPoint y: 366, distance: 847.7
click at [1042, 366] on div "Ideal Zones 894 Warm Zones 14 Cool Zones 34 Score 93%" at bounding box center [824, 409] width 1322 height 86
